Goal: Task Accomplishment & Management: Manage account settings

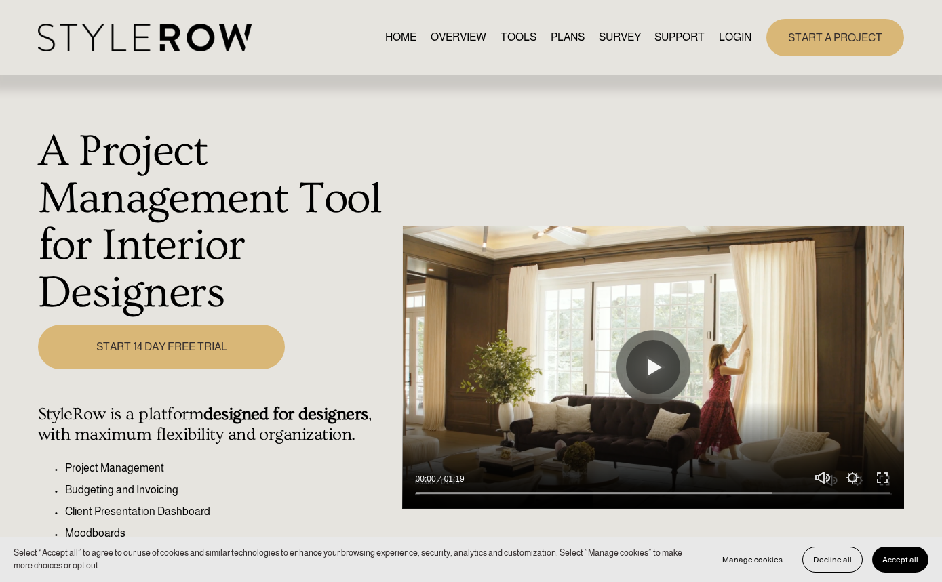
click at [732, 39] on link "LOGIN" at bounding box center [735, 37] width 33 height 18
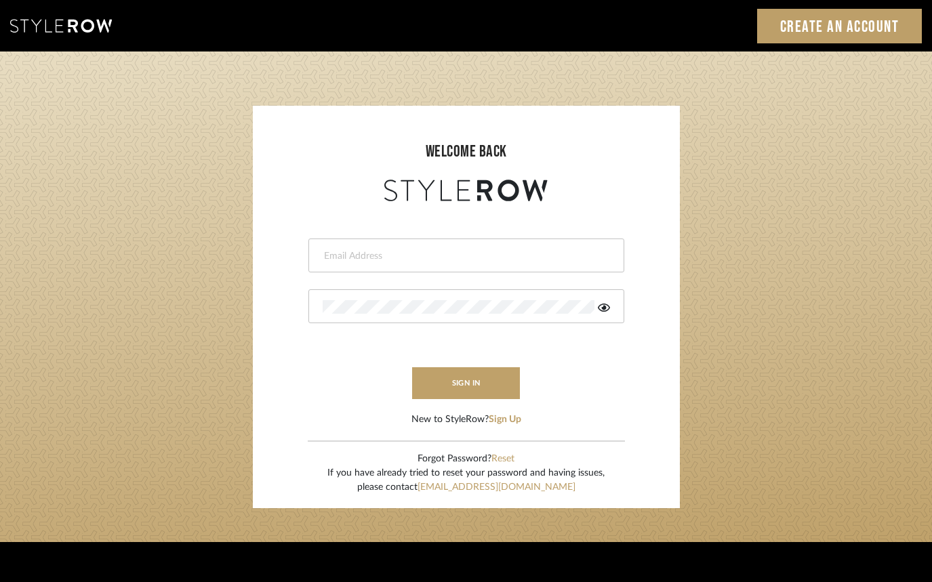
click at [413, 258] on input "email" at bounding box center [465, 256] width 284 height 14
type input "aaron@hahnsellestudio.com"
click at [440, 298] on div at bounding box center [466, 306] width 316 height 34
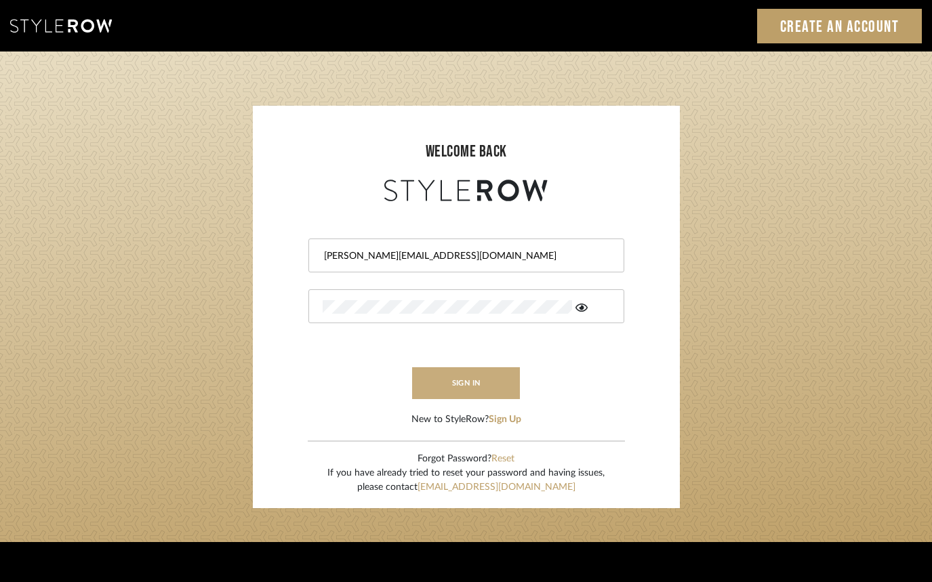
click at [481, 382] on button "sign in" at bounding box center [466, 383] width 108 height 32
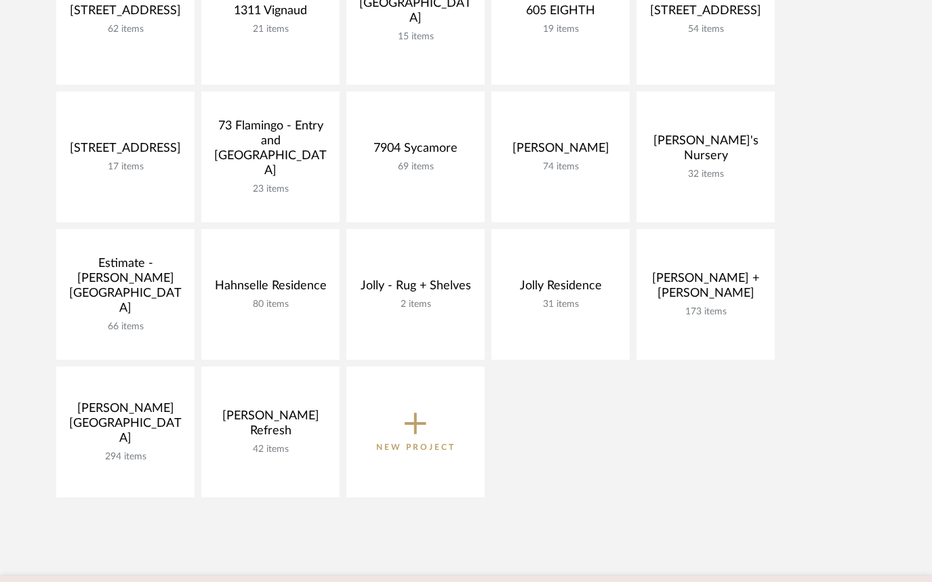
scroll to position [383, 0]
click at [422, 422] on icon at bounding box center [416, 424] width 22 height 22
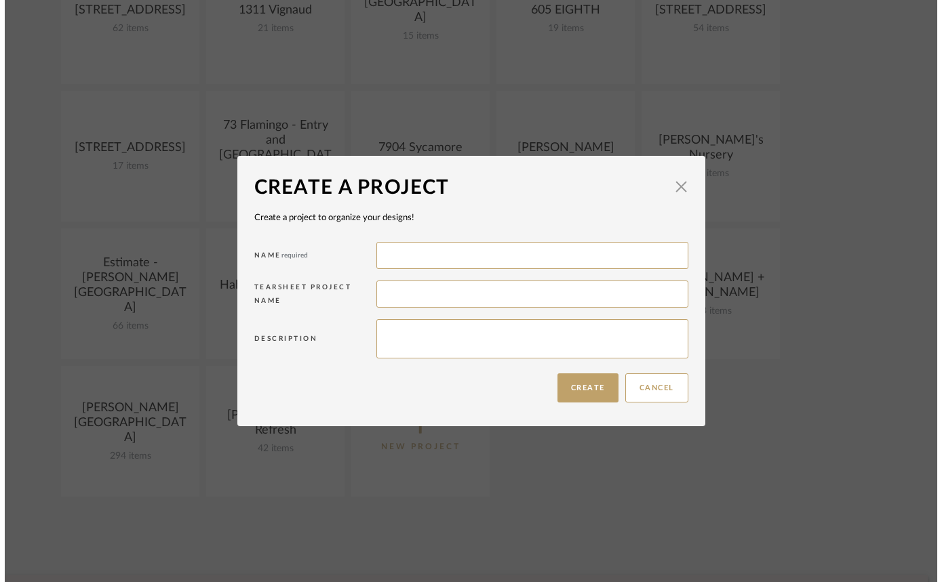
scroll to position [0, 0]
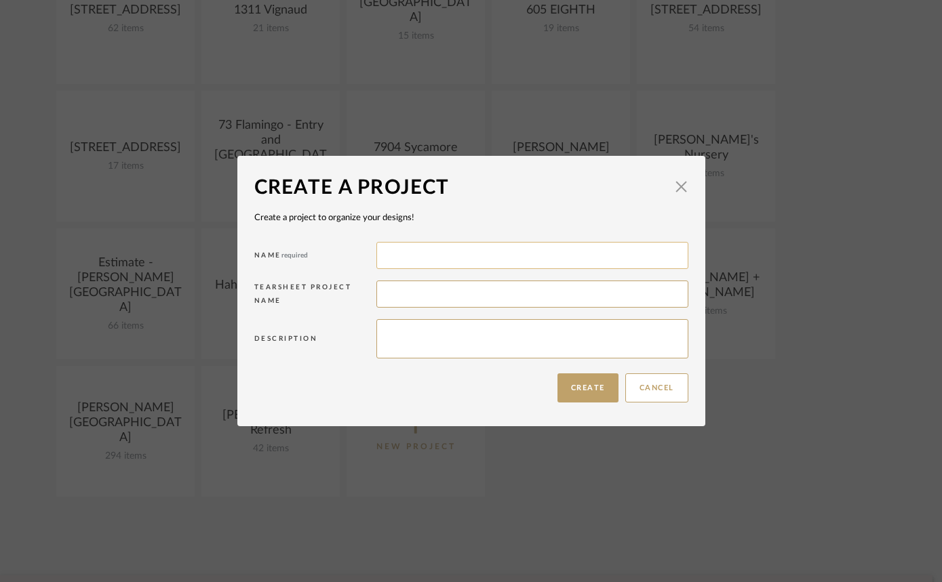
click at [479, 256] on input at bounding box center [532, 255] width 312 height 27
type input "Capilouto Bathroom"
click at [603, 383] on button "Create" at bounding box center [587, 388] width 61 height 29
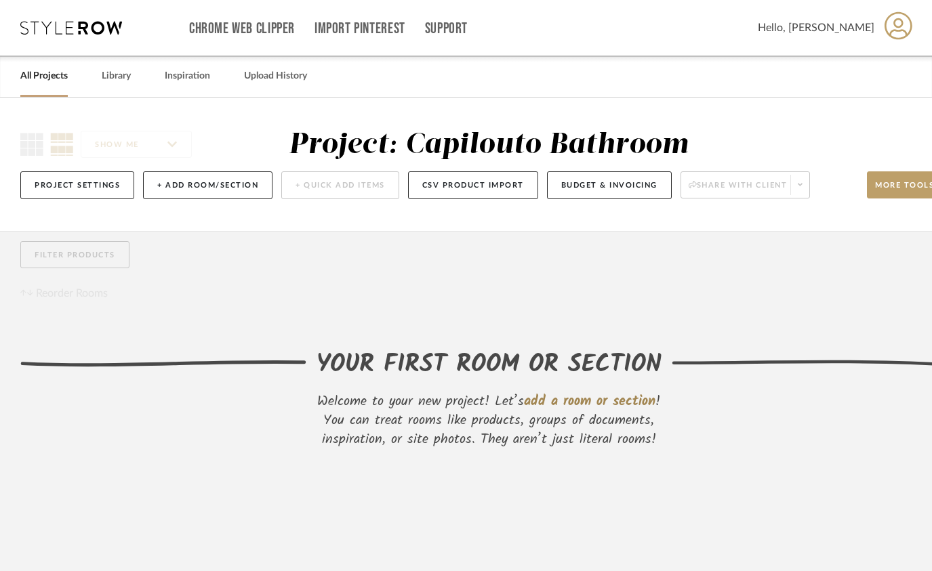
scroll to position [95, 0]
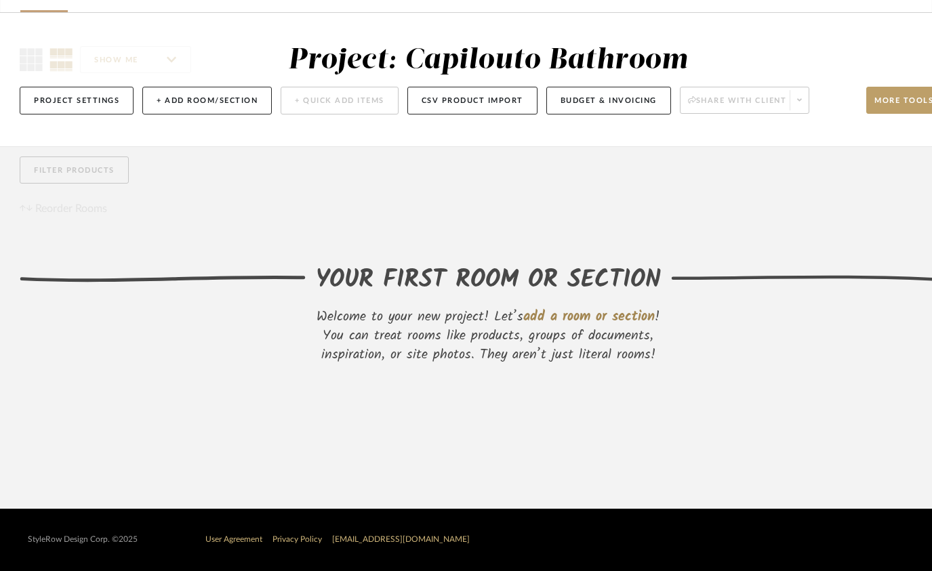
click at [623, 306] on span "add a room or section" at bounding box center [589, 317] width 132 height 22
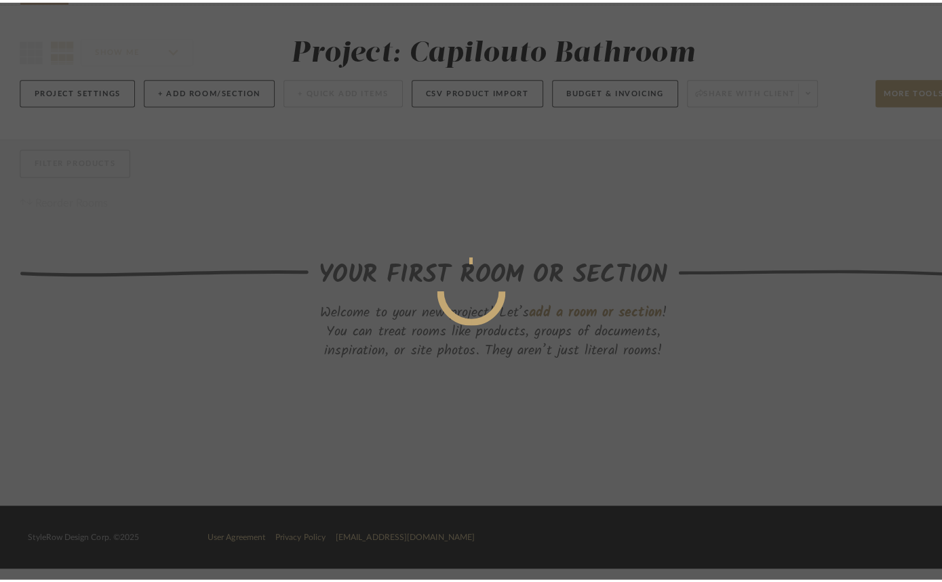
scroll to position [0, 0]
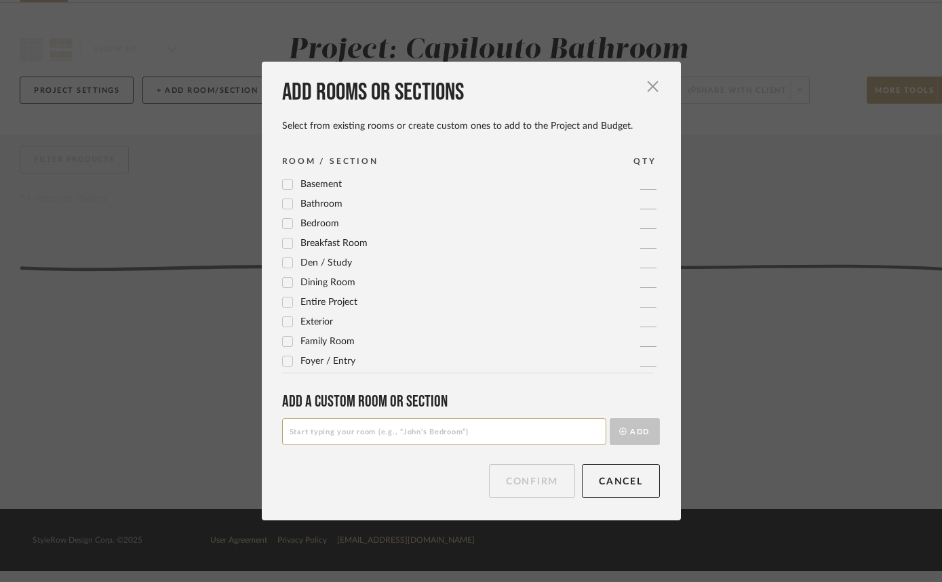
click at [285, 204] on icon at bounding box center [287, 203] width 9 height 9
click at [514, 495] on button "Confirm" at bounding box center [532, 481] width 86 height 34
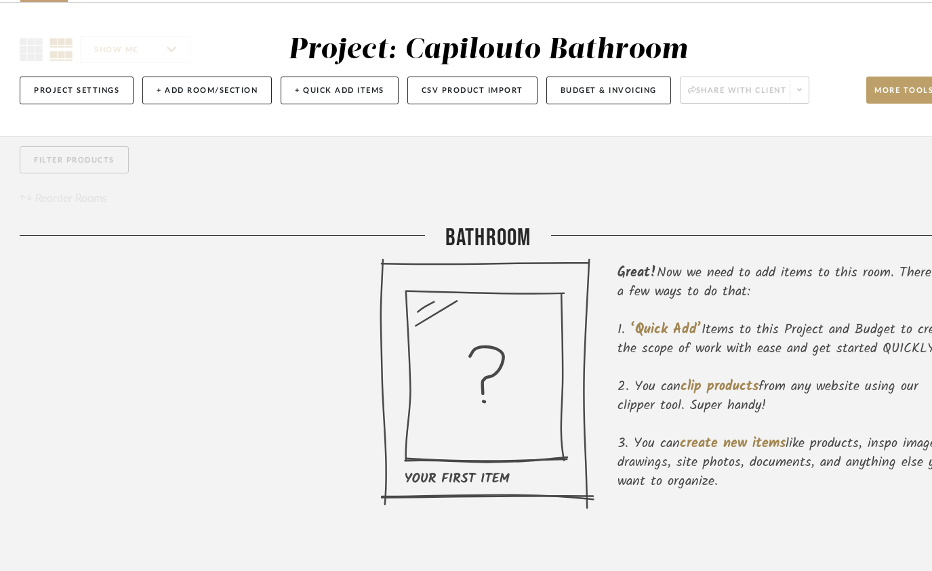
scroll to position [92, 1]
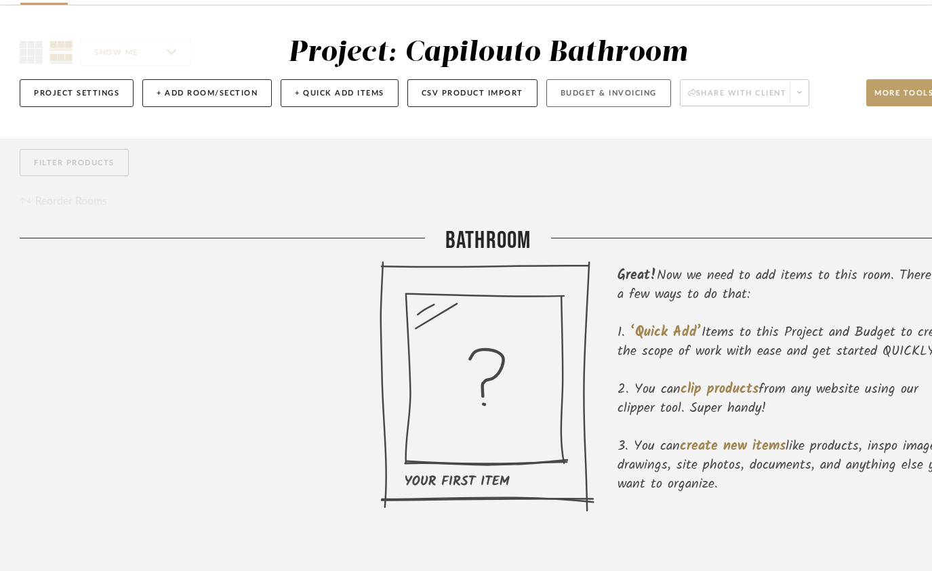
click at [598, 93] on button "Budget & Invoicing" at bounding box center [608, 93] width 125 height 28
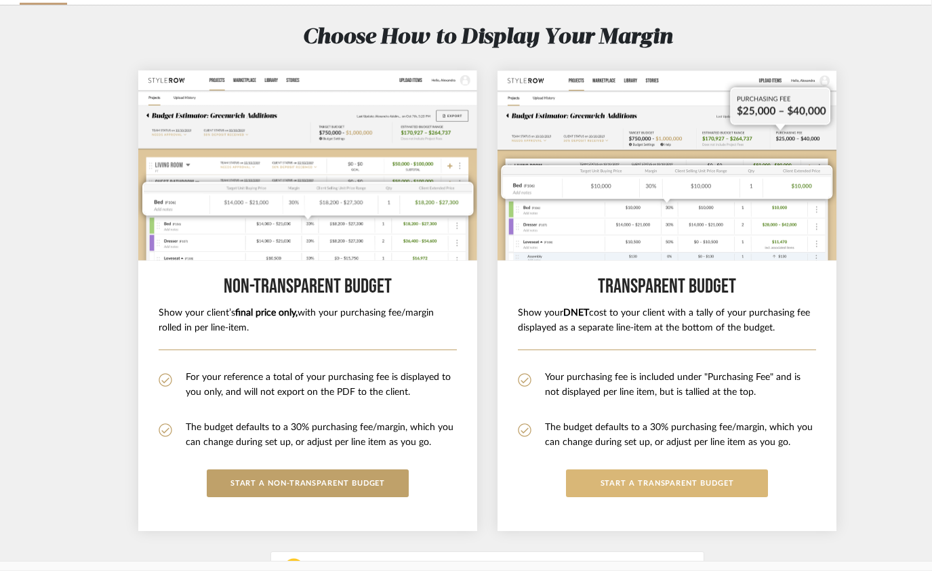
click at [656, 490] on button "START a Transparent budget" at bounding box center [667, 484] width 202 height 28
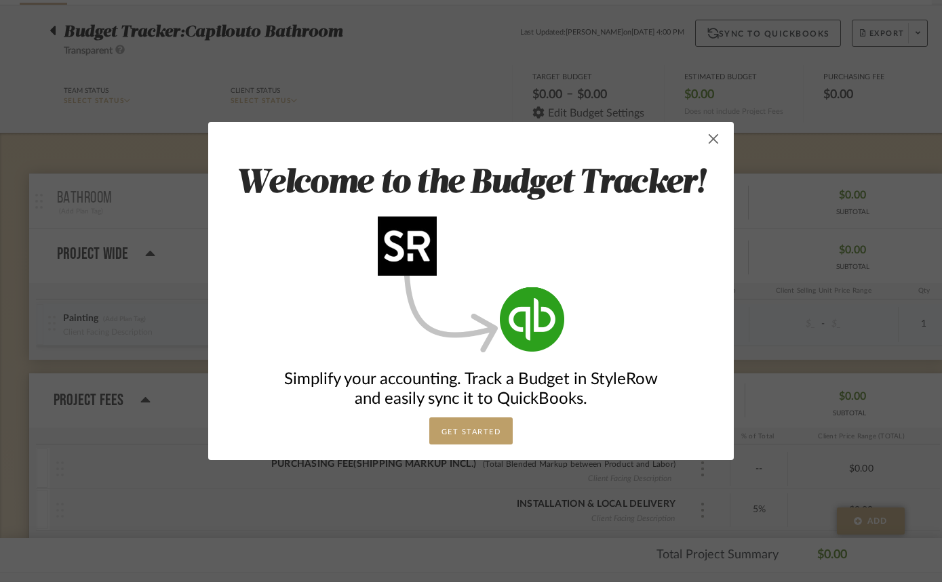
click at [702, 138] on span "button" at bounding box center [713, 138] width 27 height 27
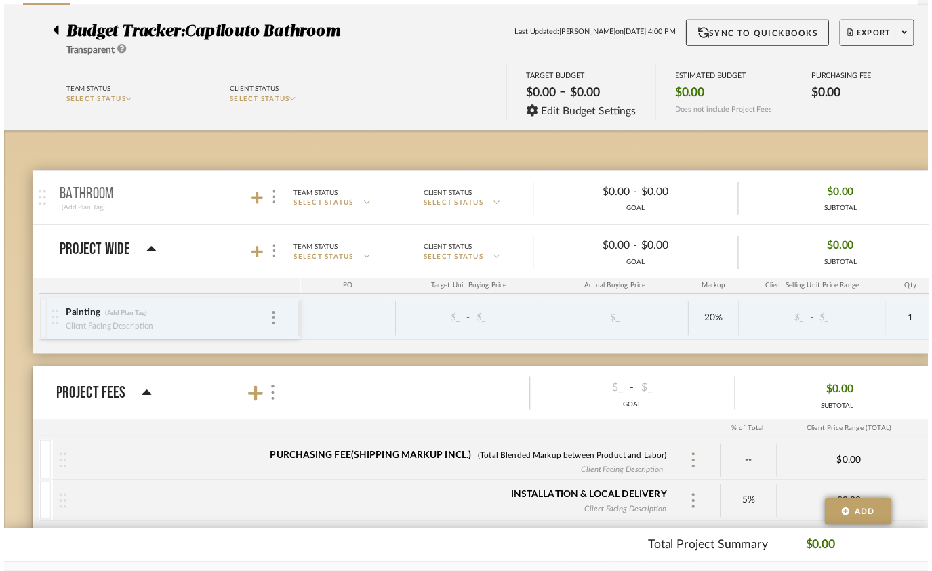
scroll to position [92, 1]
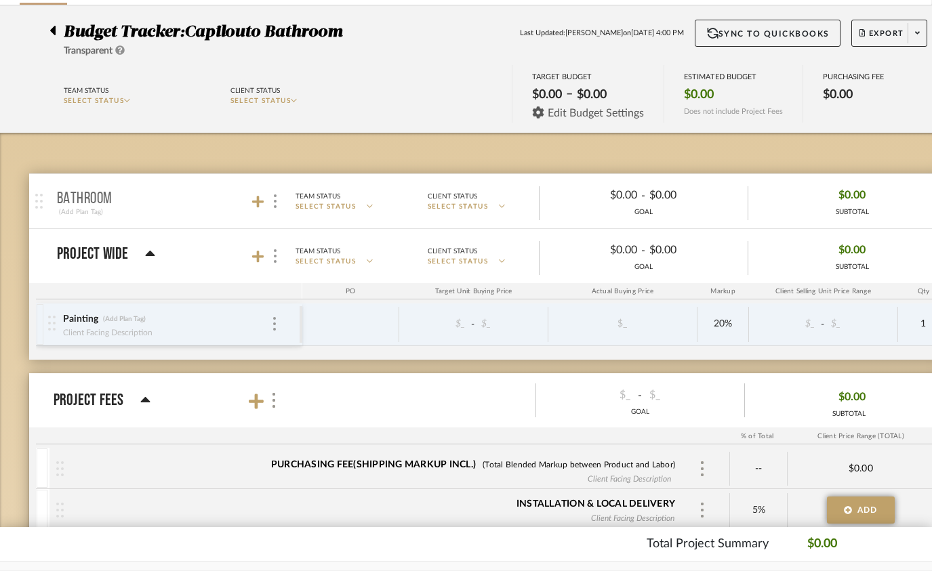
click at [540, 113] on icon at bounding box center [539, 112] width 12 height 12
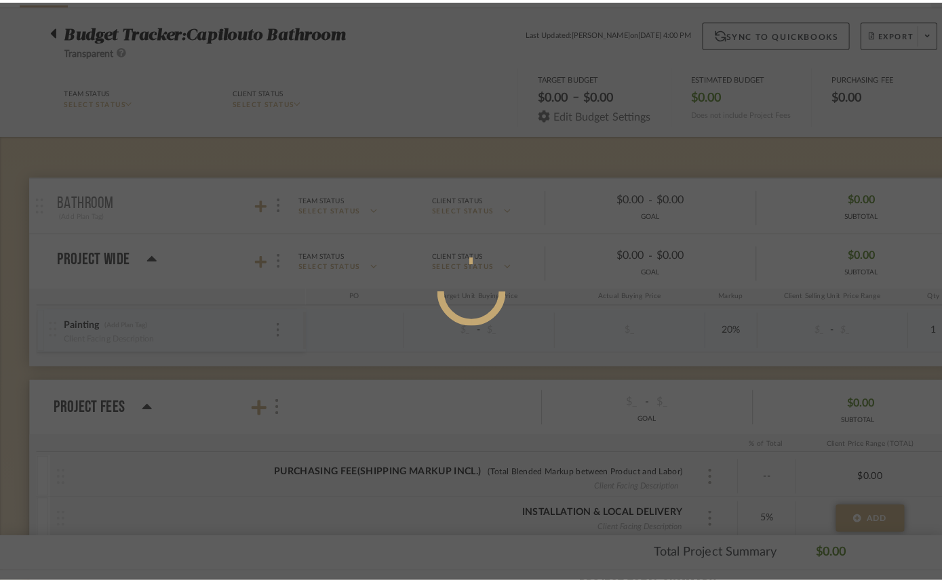
scroll to position [0, 0]
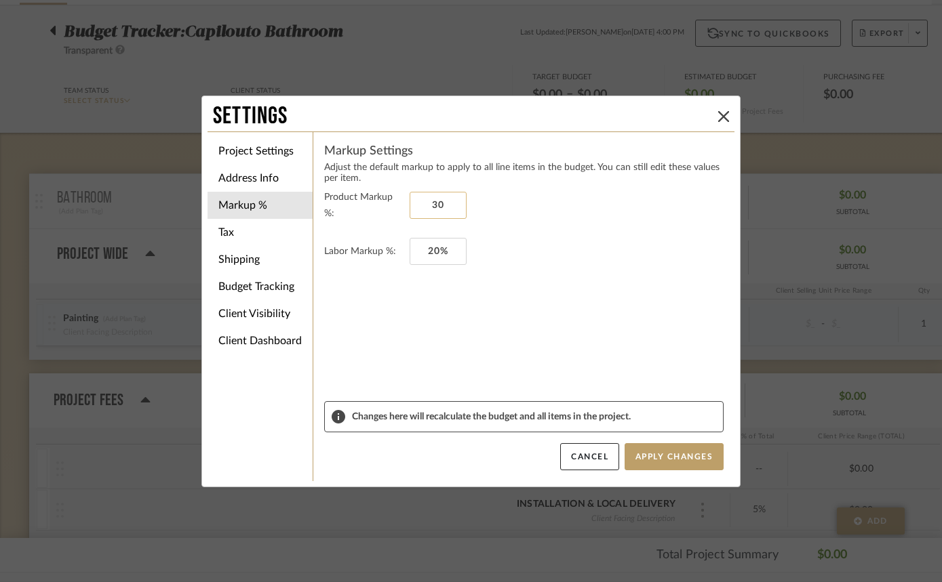
drag, startPoint x: 444, startPoint y: 201, endPoint x: 456, endPoint y: 208, distance: 14.0
click at [456, 208] on input "30" at bounding box center [437, 205] width 57 height 27
type input "3"
type input "0%"
drag, startPoint x: 450, startPoint y: 244, endPoint x: 456, endPoint y: 250, distance: 8.6
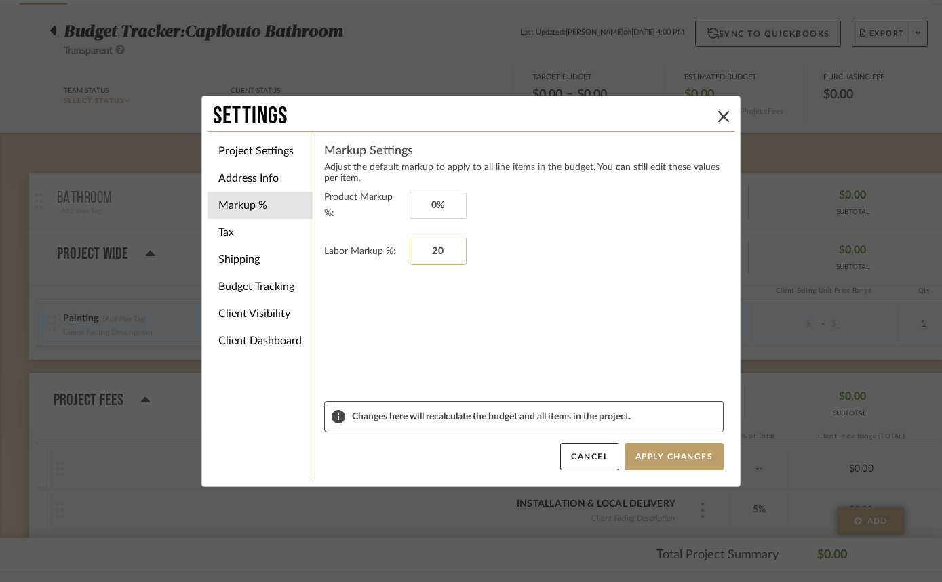
click at [456, 250] on input "20" at bounding box center [437, 251] width 57 height 27
drag, startPoint x: 444, startPoint y: 246, endPoint x: 401, endPoint y: 244, distance: 42.8
click at [401, 244] on fieldset "Labor Markup %: 200" at bounding box center [523, 251] width 399 height 27
type input "0%"
click at [656, 454] on button "Apply Changes" at bounding box center [673, 456] width 99 height 27
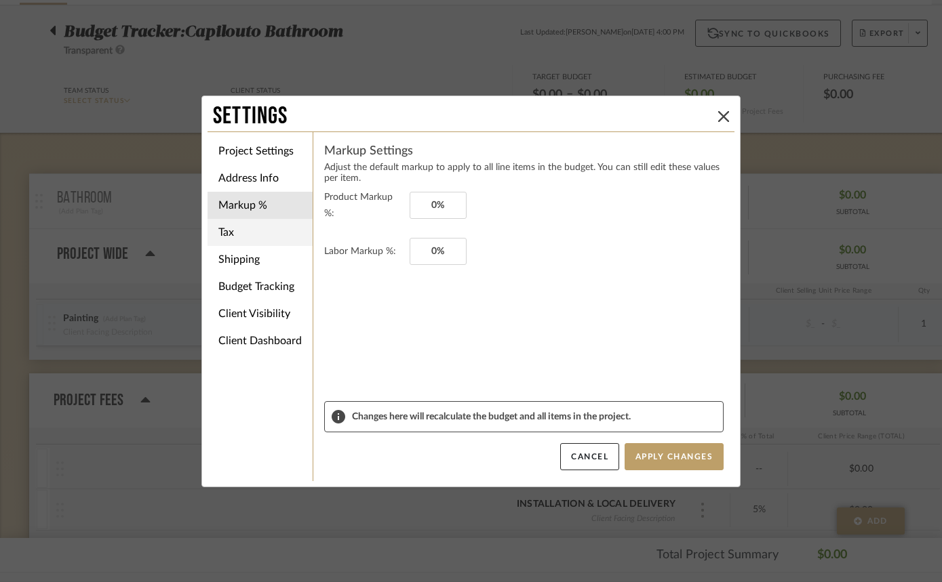
click at [231, 233] on li "Tax" at bounding box center [259, 232] width 105 height 27
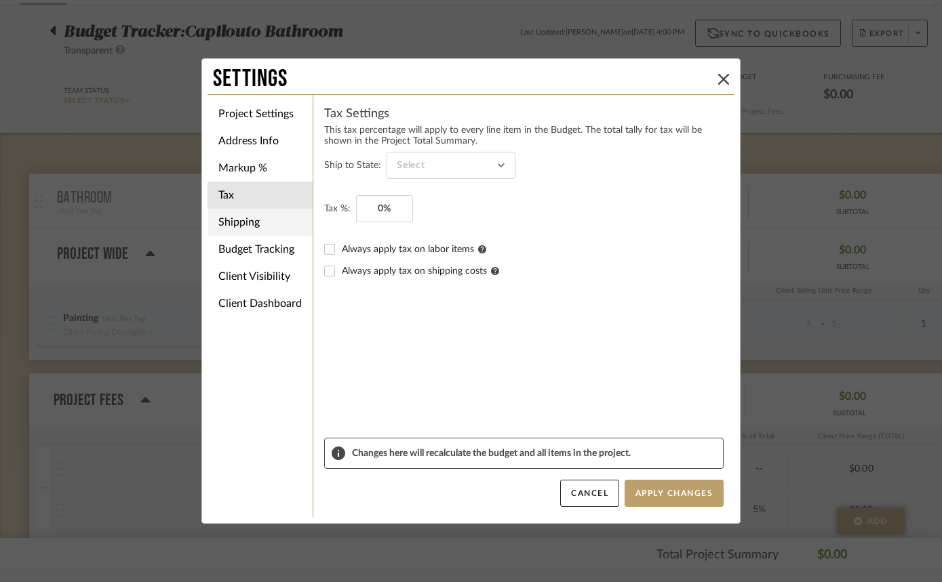
click at [263, 224] on li "Shipping" at bounding box center [259, 222] width 105 height 27
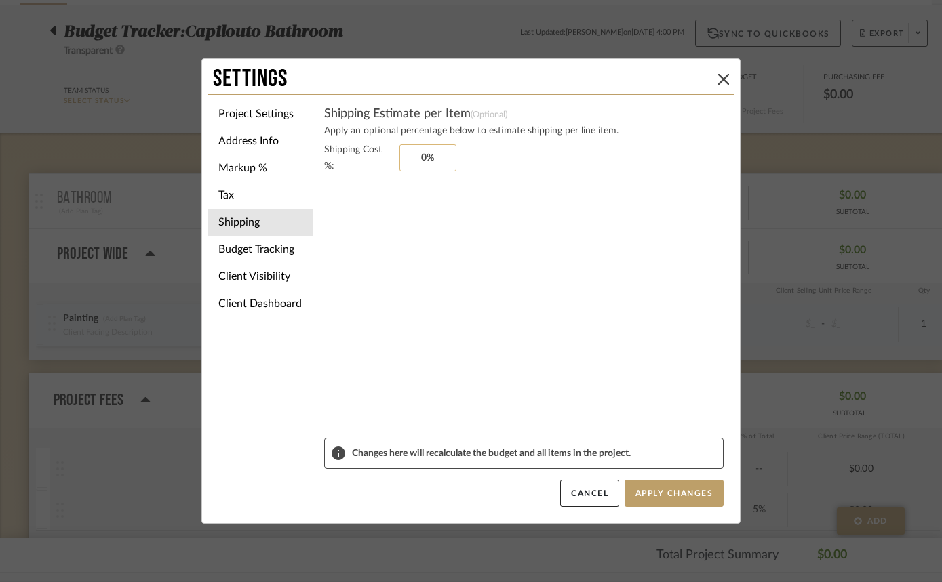
type input "0"
click at [428, 157] on input "0" at bounding box center [427, 157] width 57 height 27
type input "10%"
click at [658, 490] on button "Apply Changes" at bounding box center [673, 493] width 99 height 27
click at [245, 193] on li "Tax" at bounding box center [259, 195] width 105 height 27
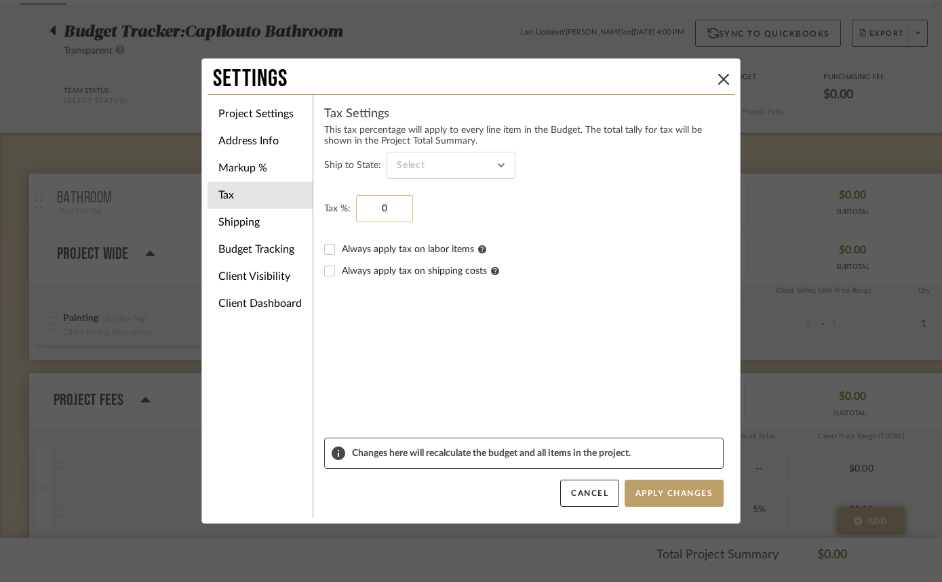
click at [397, 205] on input "0" at bounding box center [384, 208] width 57 height 27
type input "10%"
click at [660, 492] on button "Apply Changes" at bounding box center [673, 493] width 99 height 27
click at [718, 79] on icon at bounding box center [723, 79] width 11 height 11
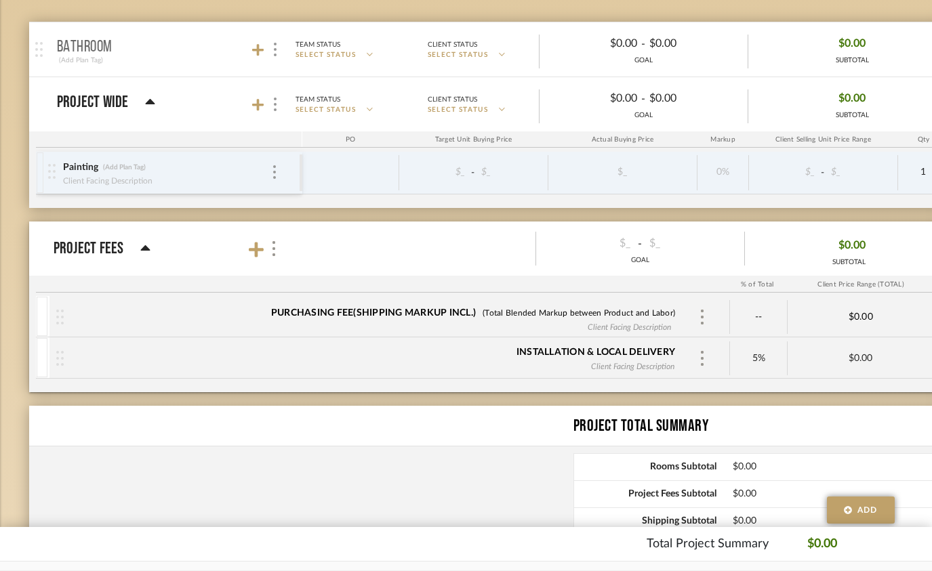
scroll to position [270, 1]
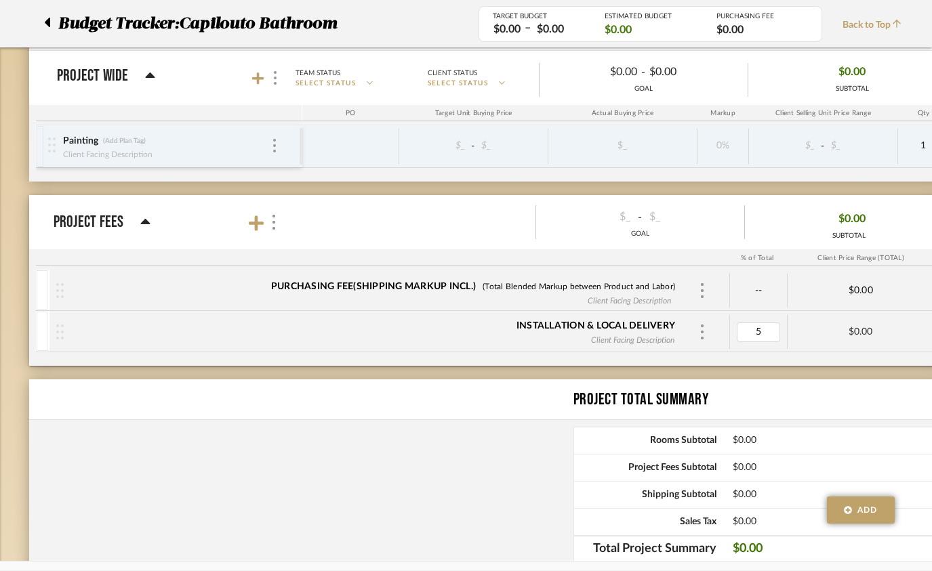
type input "0"
click at [703, 385] on div "Project Total Summary" at bounding box center [487, 400] width 917 height 41
click at [702, 337] on img at bounding box center [702, 332] width 7 height 15
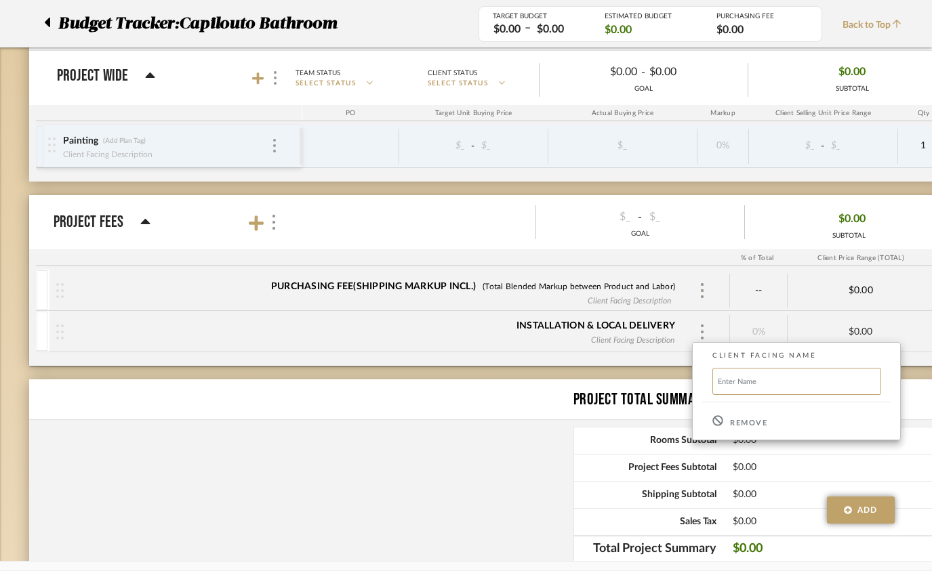
click at [756, 425] on p "Remove" at bounding box center [748, 423] width 37 height 9
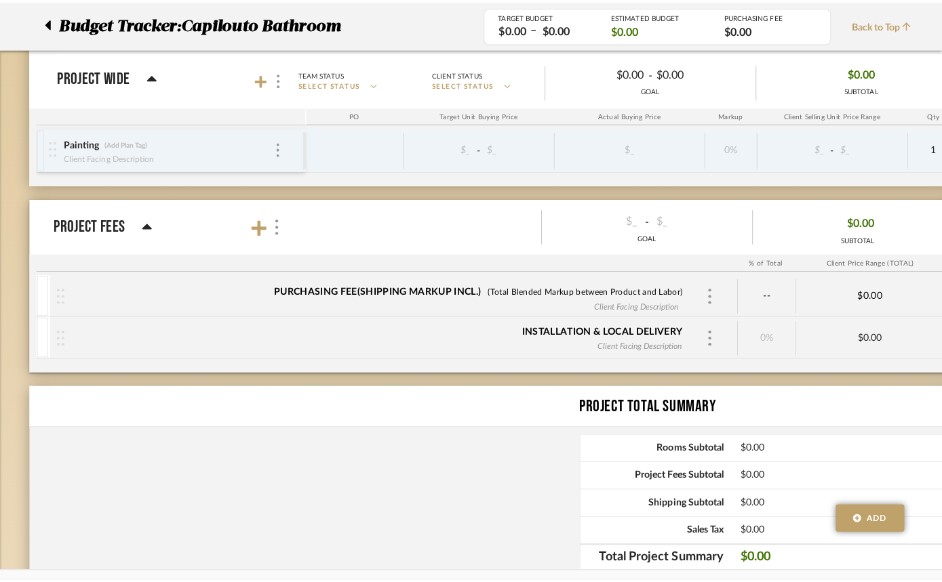
scroll to position [0, 0]
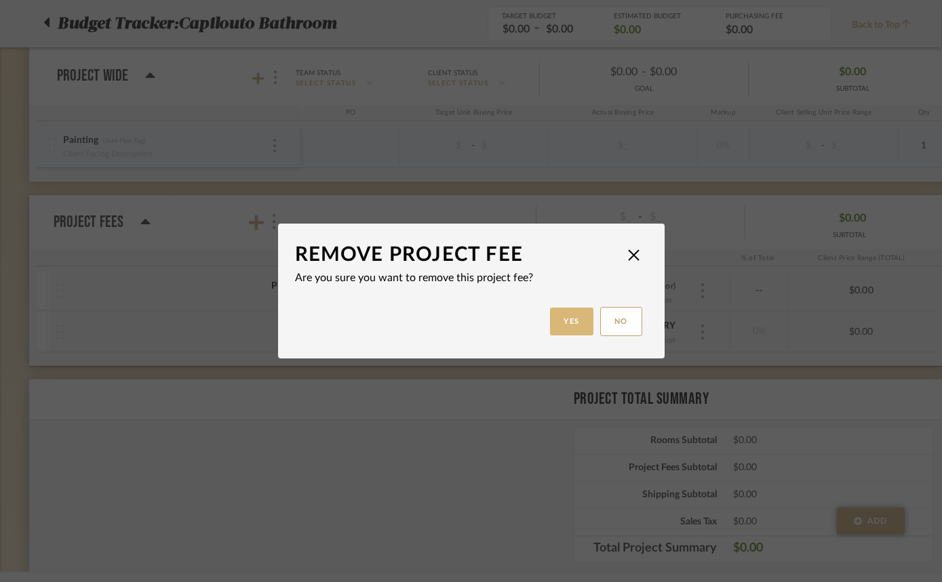
click at [563, 323] on button "Yes" at bounding box center [571, 322] width 43 height 28
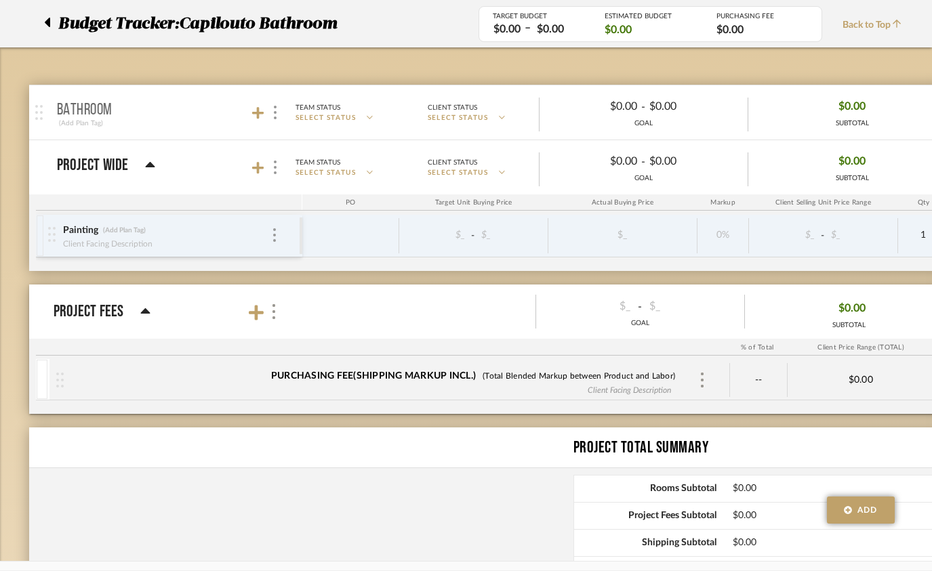
scroll to position [162, 1]
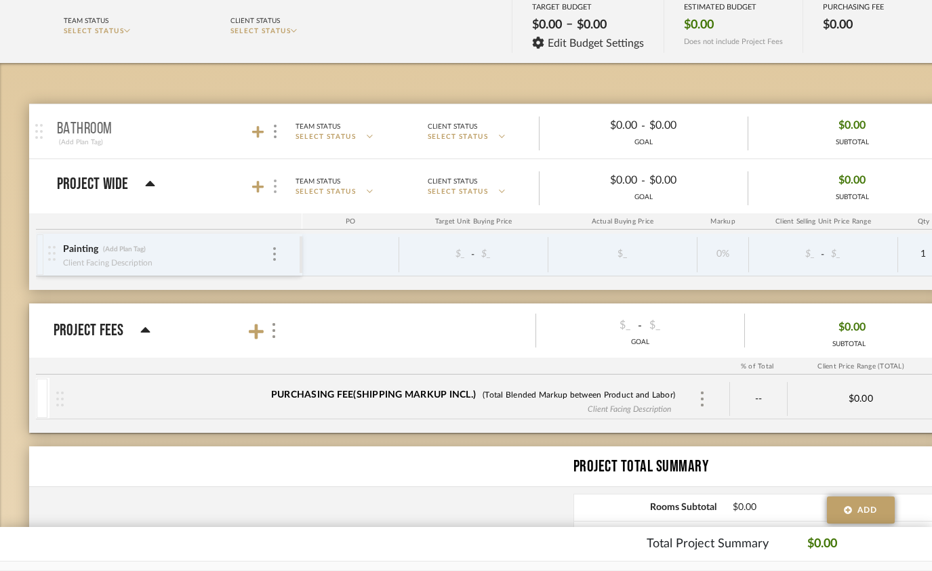
click at [278, 186] on div at bounding box center [275, 187] width 14 height 18
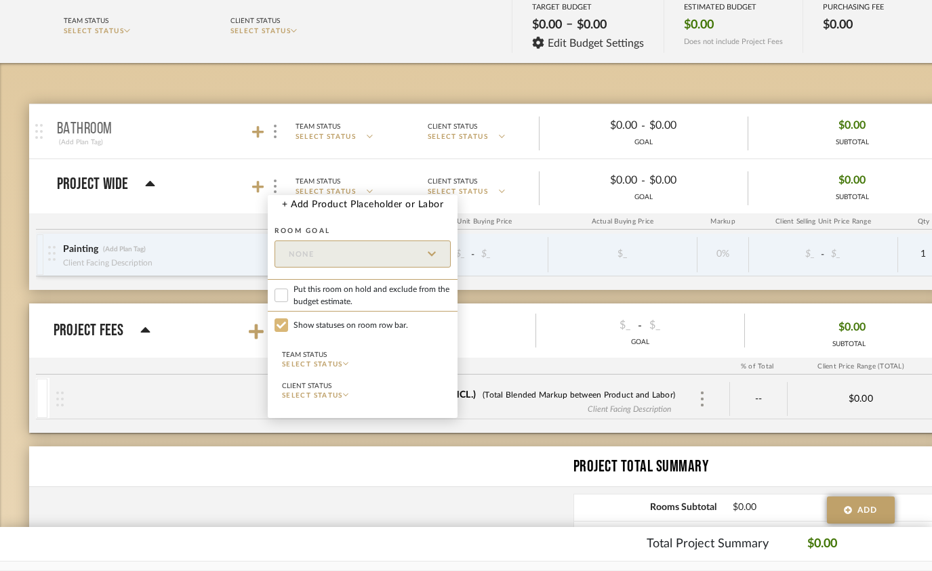
click at [284, 328] on input "Show statuses on room row bar." at bounding box center [282, 326] width 14 height 14
checkbox input "false"
click at [227, 285] on div at bounding box center [466, 285] width 932 height 571
